Goal: Navigation & Orientation: Find specific page/section

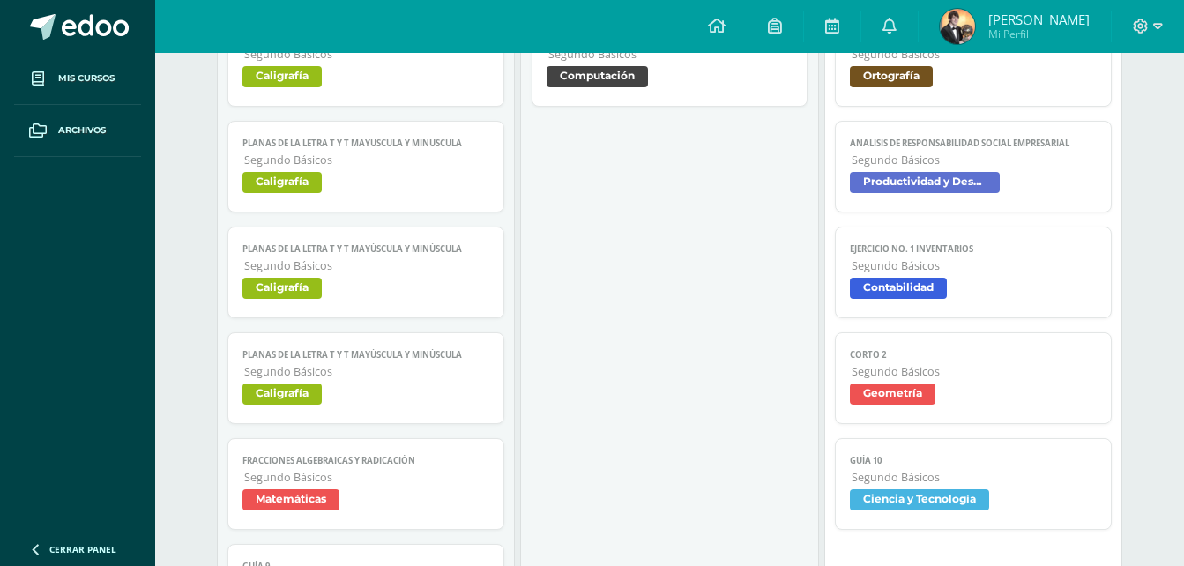
scroll to position [441, 0]
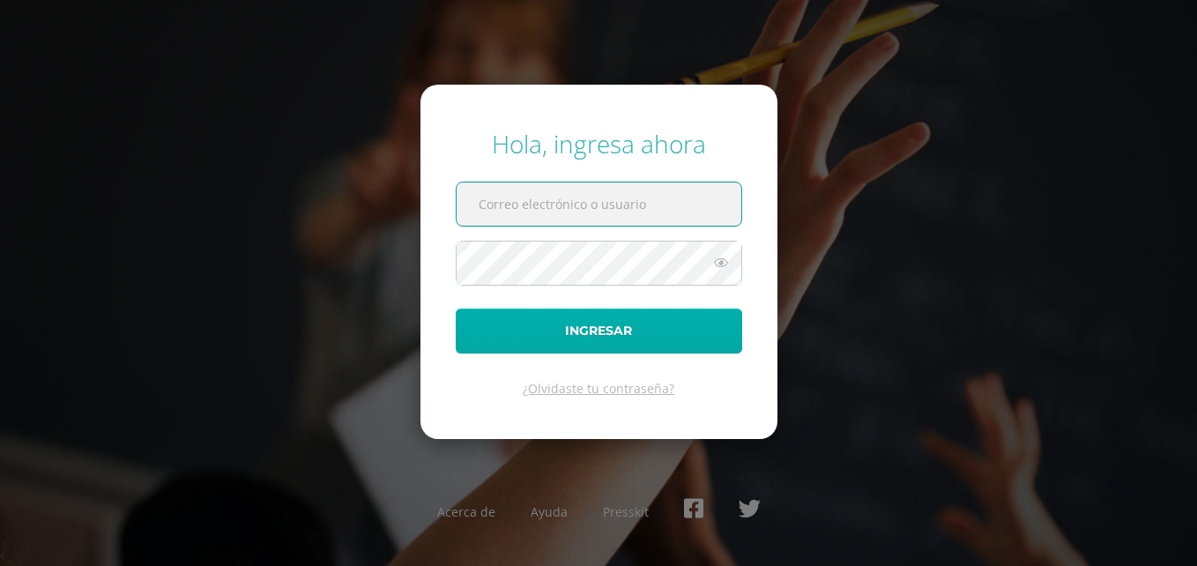
type input "20180034@fatima.edu.gt"
click at [582, 327] on button "Ingresar" at bounding box center [599, 330] width 286 height 45
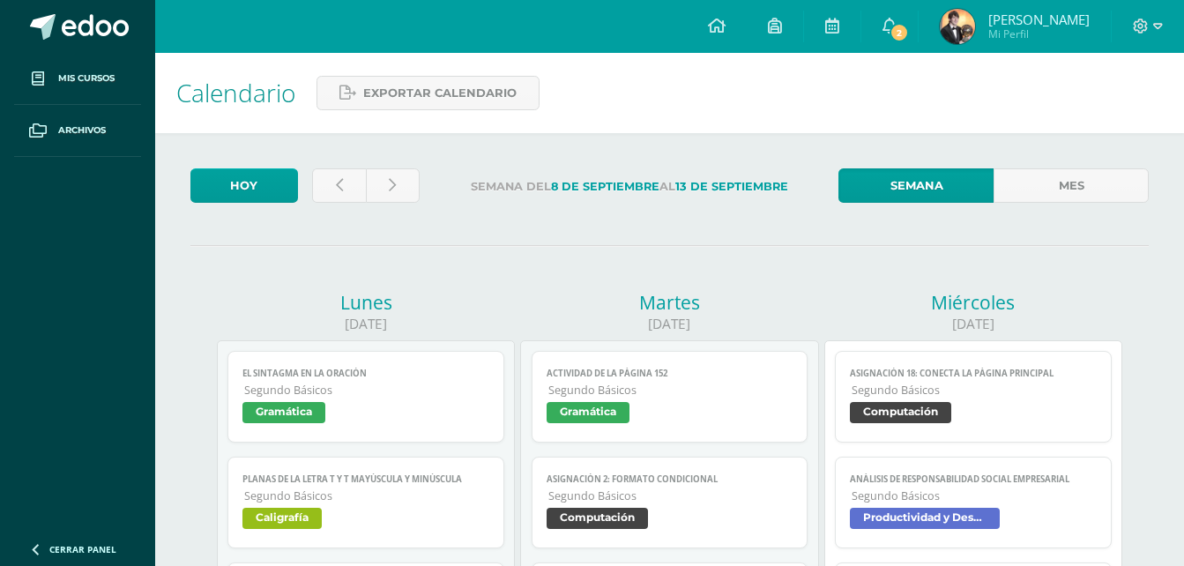
click at [939, 32] on span "[PERSON_NAME] Mi Perfil" at bounding box center [1014, 26] width 157 height 35
click at [887, 33] on span at bounding box center [889, 26] width 14 height 19
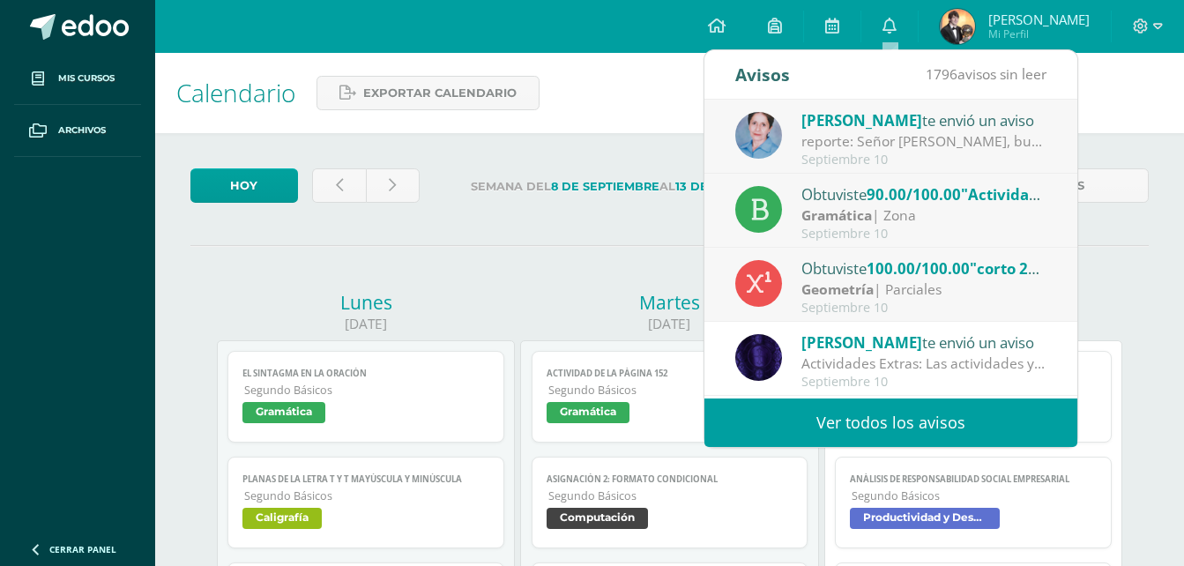
click at [913, 132] on div "reporte: Señor [PERSON_NAME], buenas noches. [DATE] se le dio un reporte [PERSO…" at bounding box center [923, 141] width 245 height 20
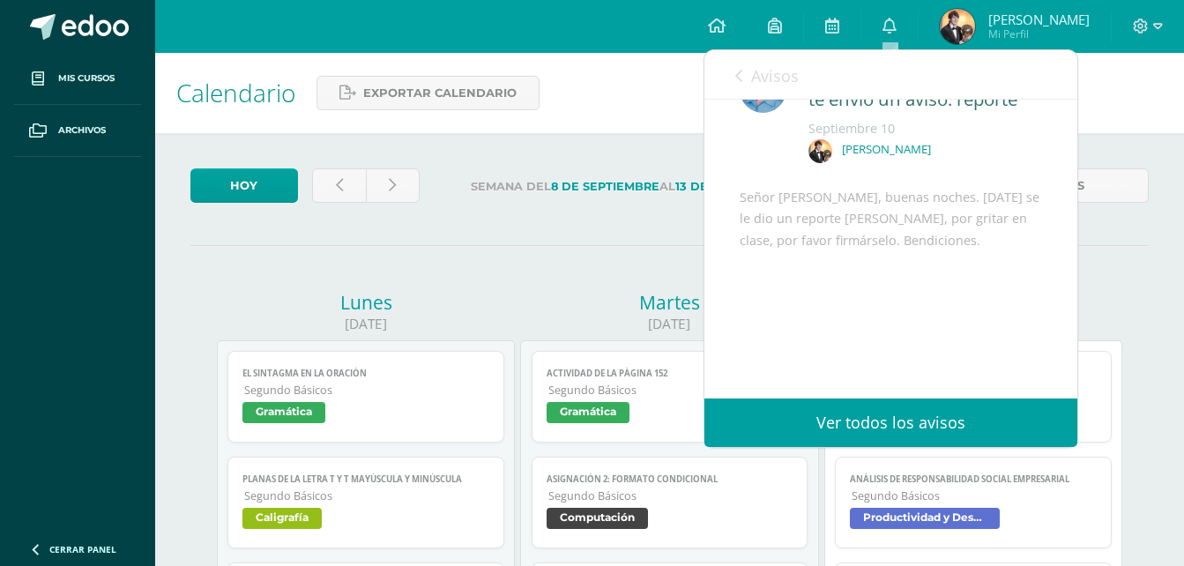
scroll to position [99, 0]
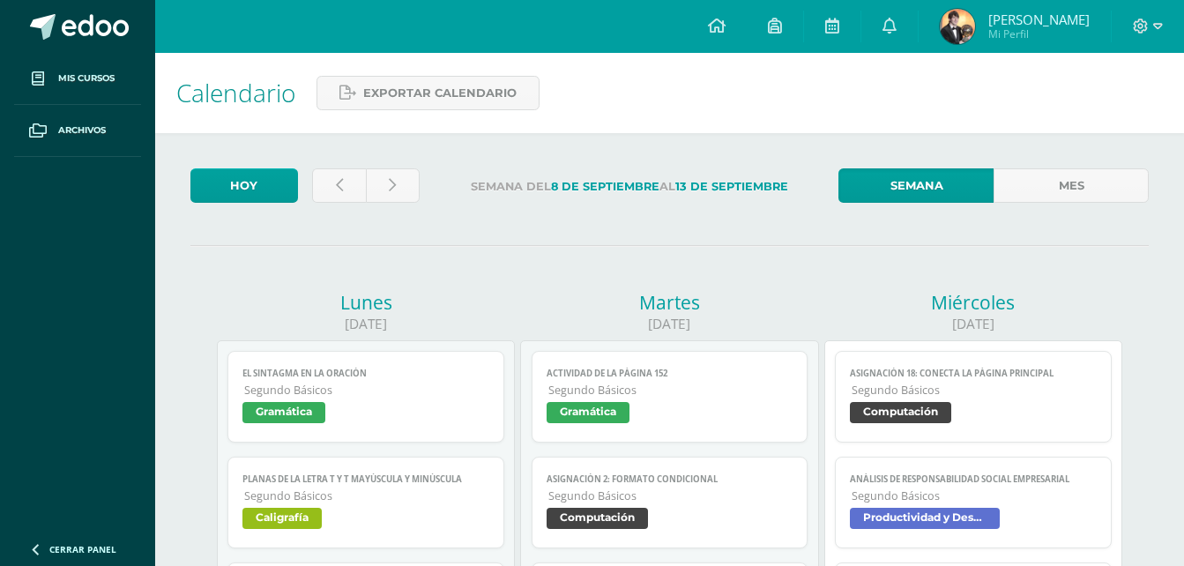
click at [560, 173] on label "Semana del 8 de Septiembre al 13 de Septiembre" at bounding box center [629, 186] width 391 height 36
click at [750, 108] on div "Calendario Exportar calendario" at bounding box center [669, 93] width 1028 height 80
click at [752, 108] on div "Calendario Exportar calendario" at bounding box center [669, 93] width 1028 height 80
click at [655, 123] on div "Calendario Exportar calendario" at bounding box center [669, 93] width 1028 height 80
